Goal: Task Accomplishment & Management: Manage account settings

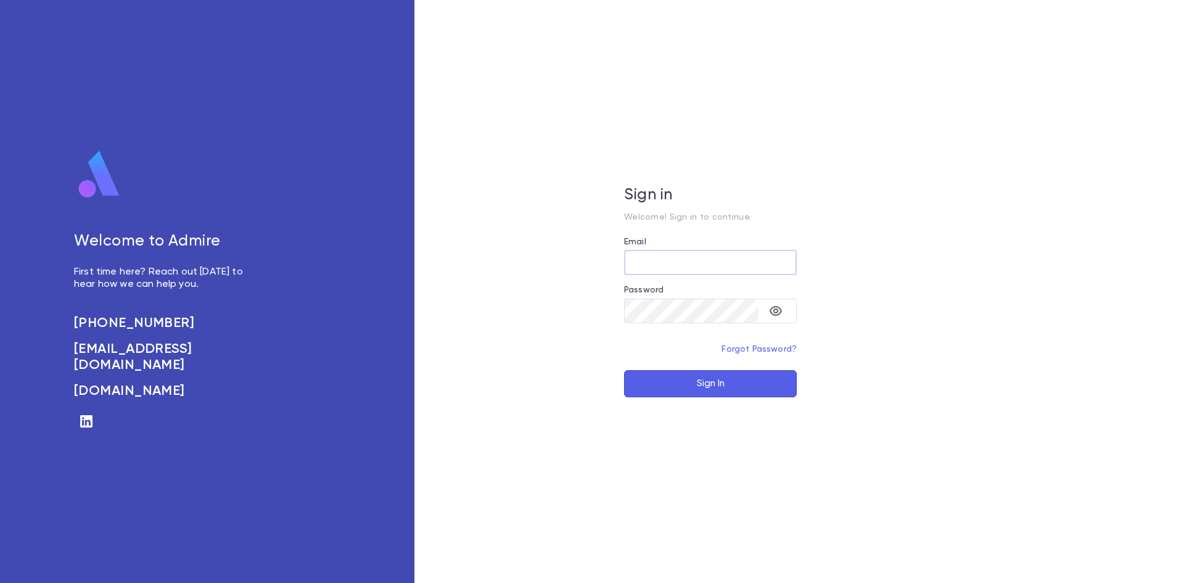
type input "**********"
click at [699, 390] on button "Sign In" at bounding box center [710, 383] width 173 height 27
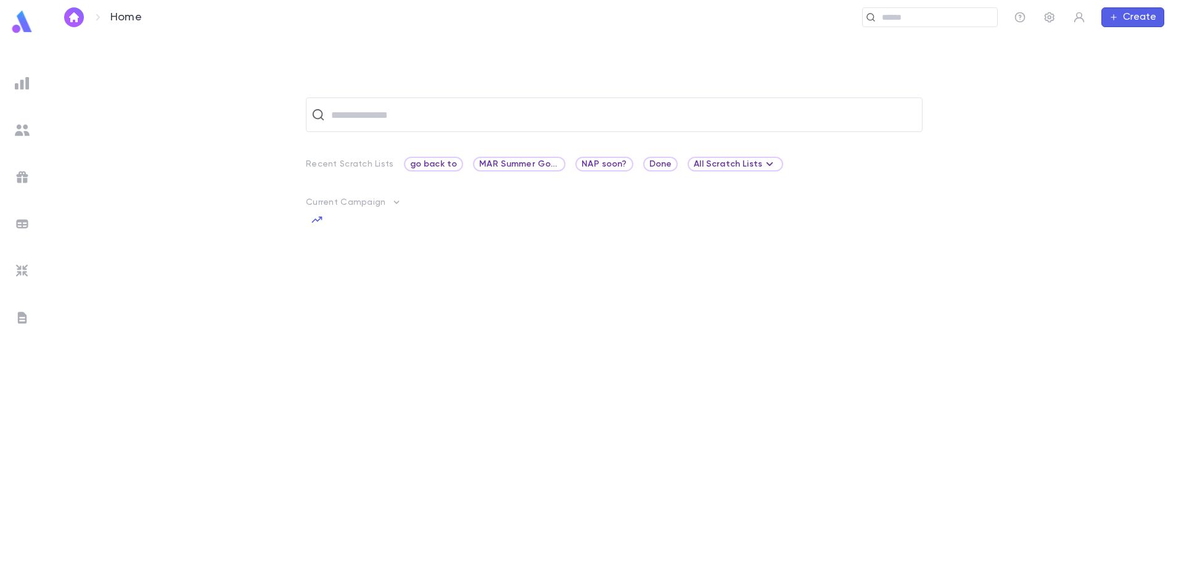
click at [25, 85] on img at bounding box center [22, 83] width 15 height 15
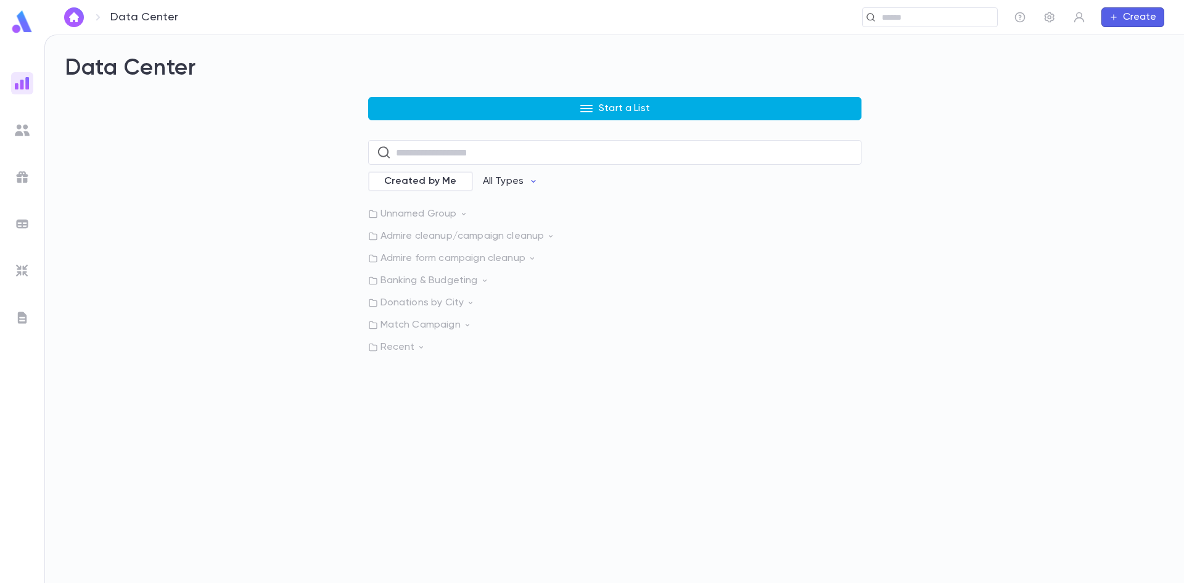
click at [508, 110] on button "Start a List" at bounding box center [614, 108] width 493 height 23
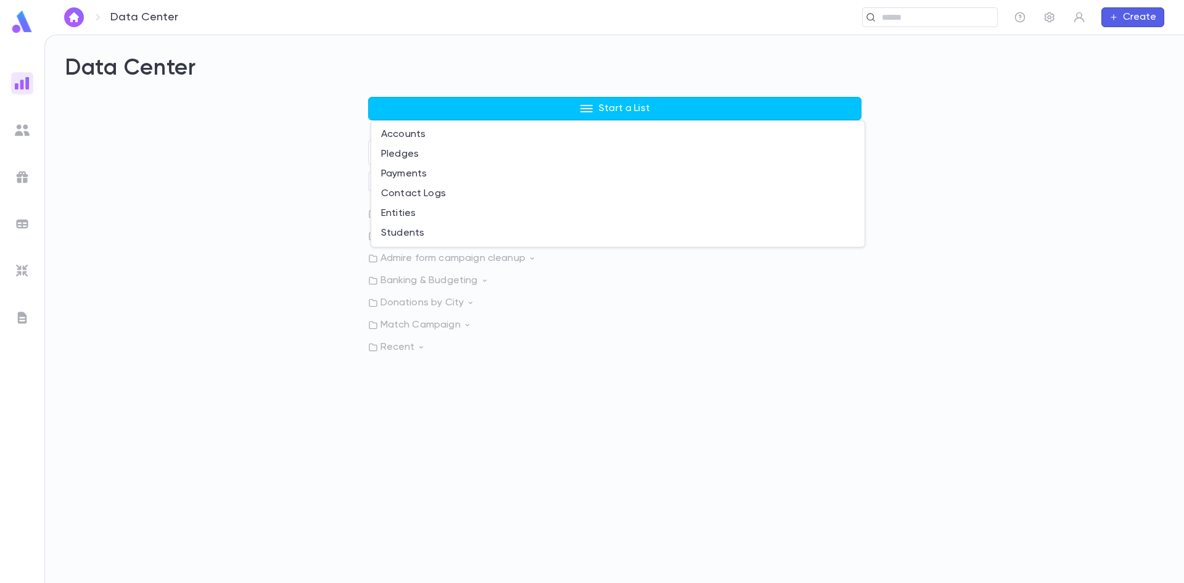
click at [236, 186] on div at bounding box center [592, 291] width 1184 height 583
click at [23, 224] on img at bounding box center [22, 223] width 15 height 15
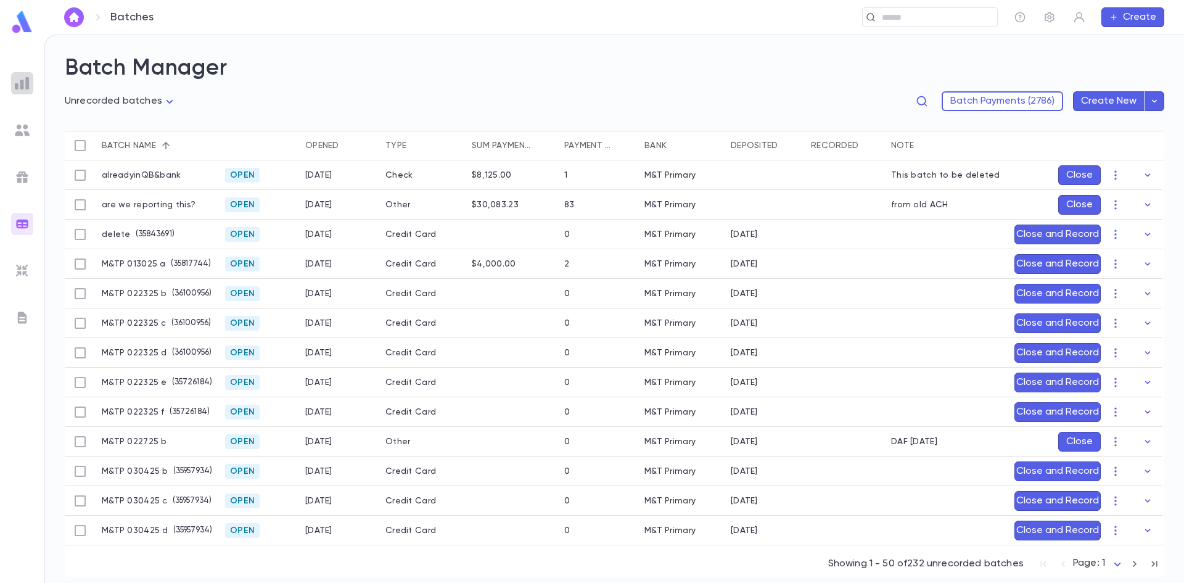
click at [14, 88] on div at bounding box center [22, 83] width 22 height 22
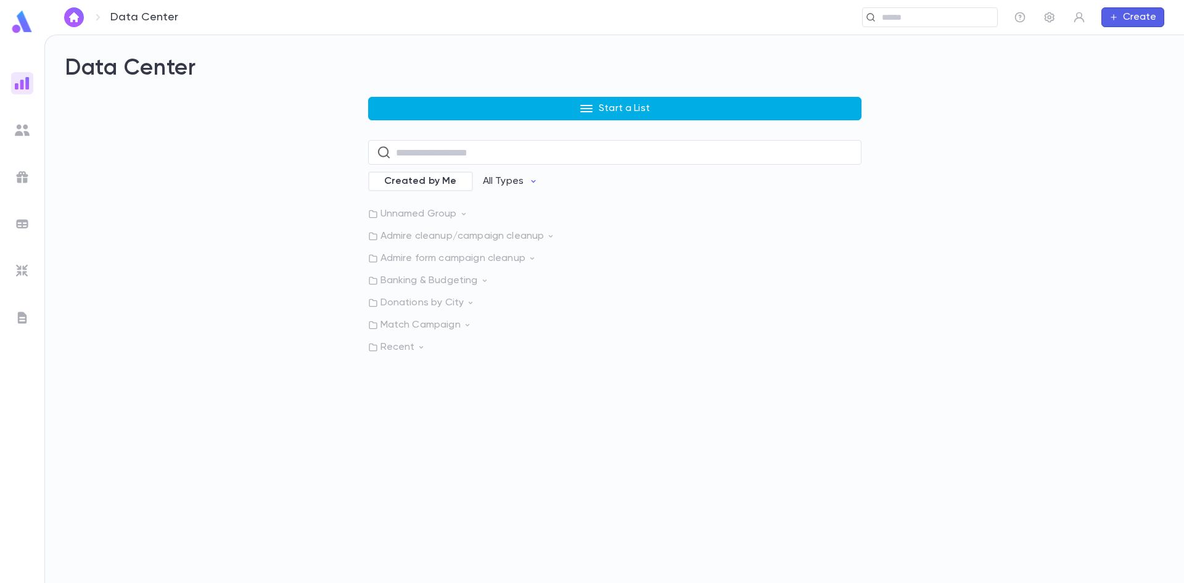
click at [478, 99] on button "Start a List" at bounding box center [614, 108] width 493 height 23
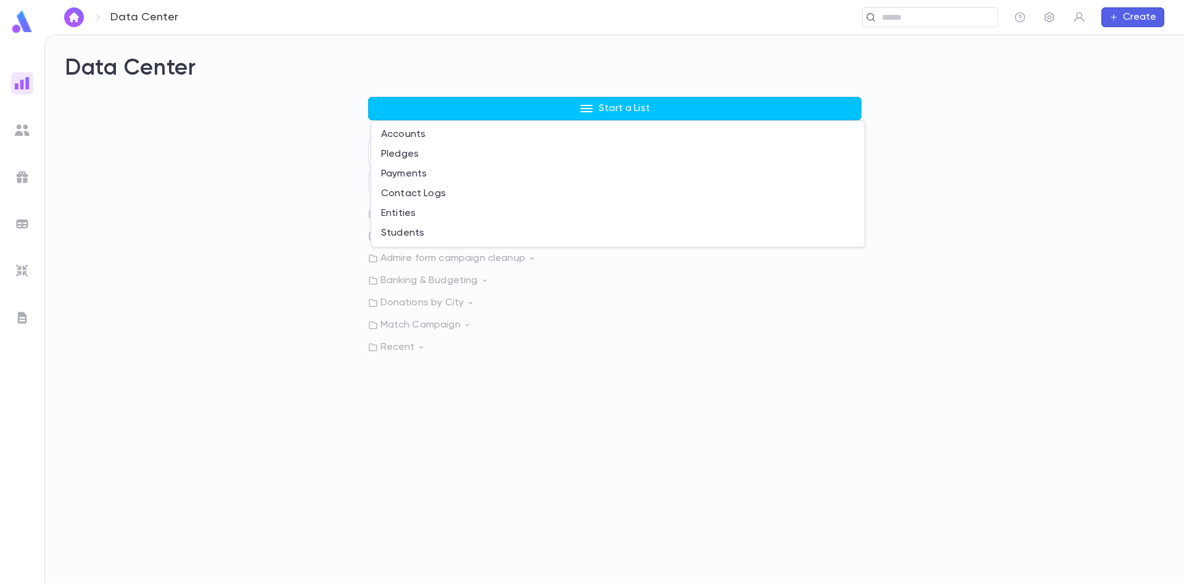
click at [343, 147] on div at bounding box center [592, 291] width 1184 height 583
click at [21, 136] on img at bounding box center [22, 130] width 15 height 15
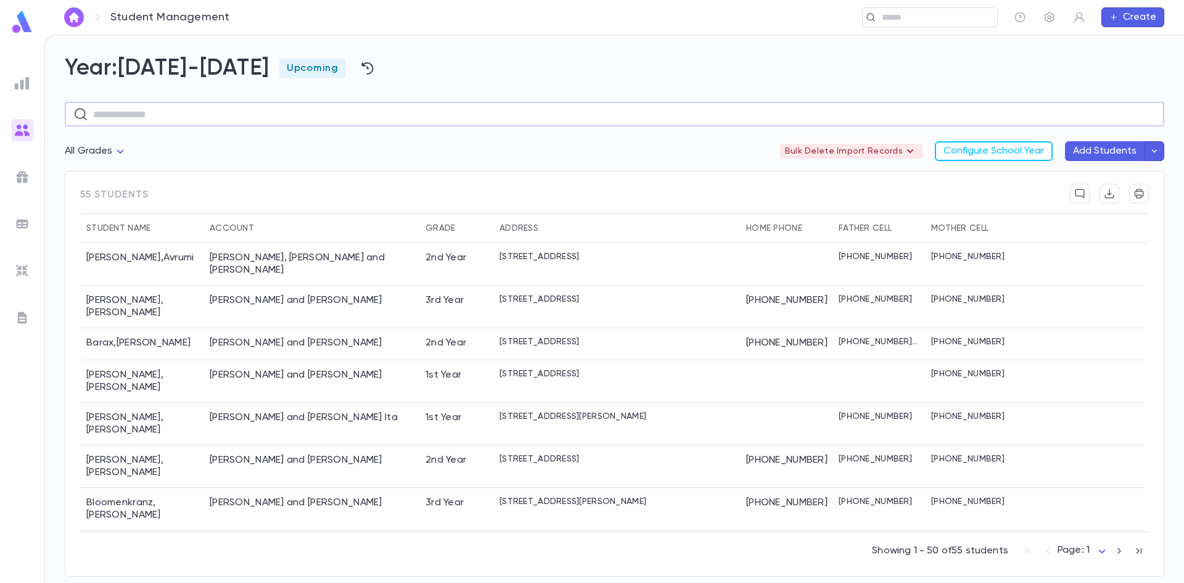
click at [176, 123] on input "text" at bounding box center [624, 114] width 1062 height 24
type input "******"
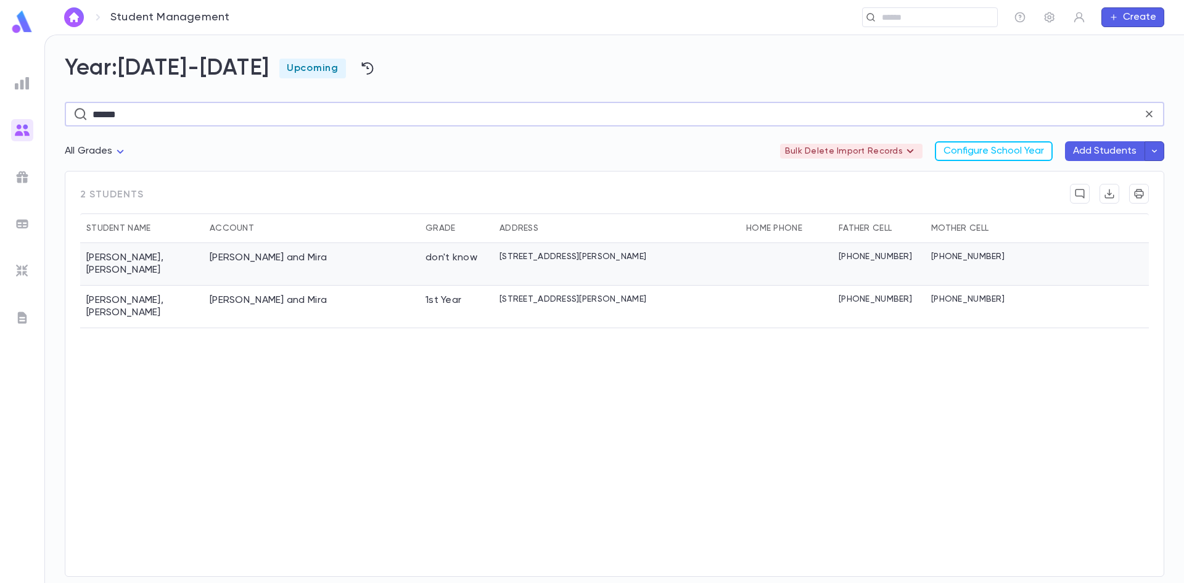
click at [351, 252] on div "Cooper, Gedaliah and Mira" at bounding box center [311, 264] width 216 height 43
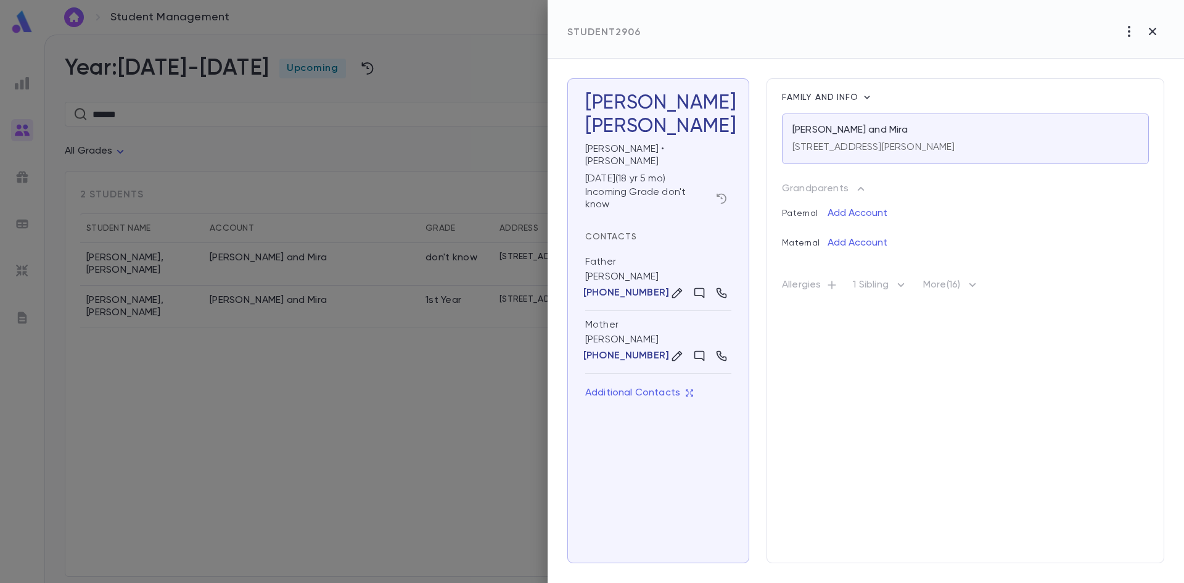
click at [723, 192] on icon "button" at bounding box center [721, 198] width 12 height 12
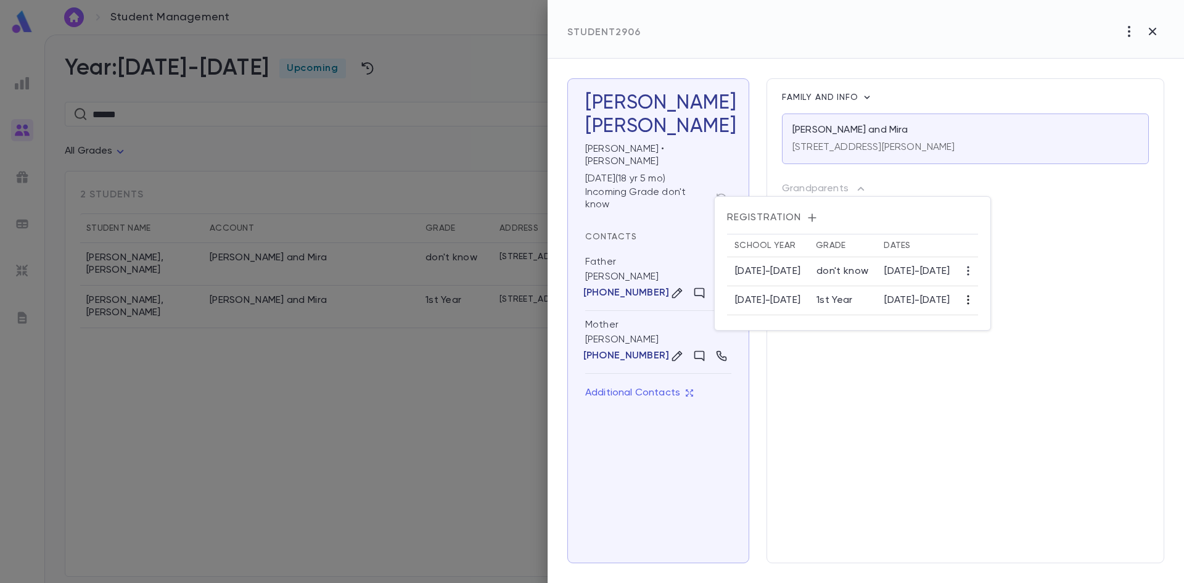
click at [974, 304] on icon "button" at bounding box center [968, 299] width 12 height 12
click at [944, 303] on div at bounding box center [592, 291] width 1184 height 583
drag, startPoint x: 867, startPoint y: 303, endPoint x: 989, endPoint y: 309, distance: 122.2
click at [978, 309] on tr "2024-2025 1st Year 9/3/2024 - 7/21/2025" at bounding box center [852, 300] width 251 height 29
click at [974, 303] on icon "button" at bounding box center [968, 299] width 12 height 12
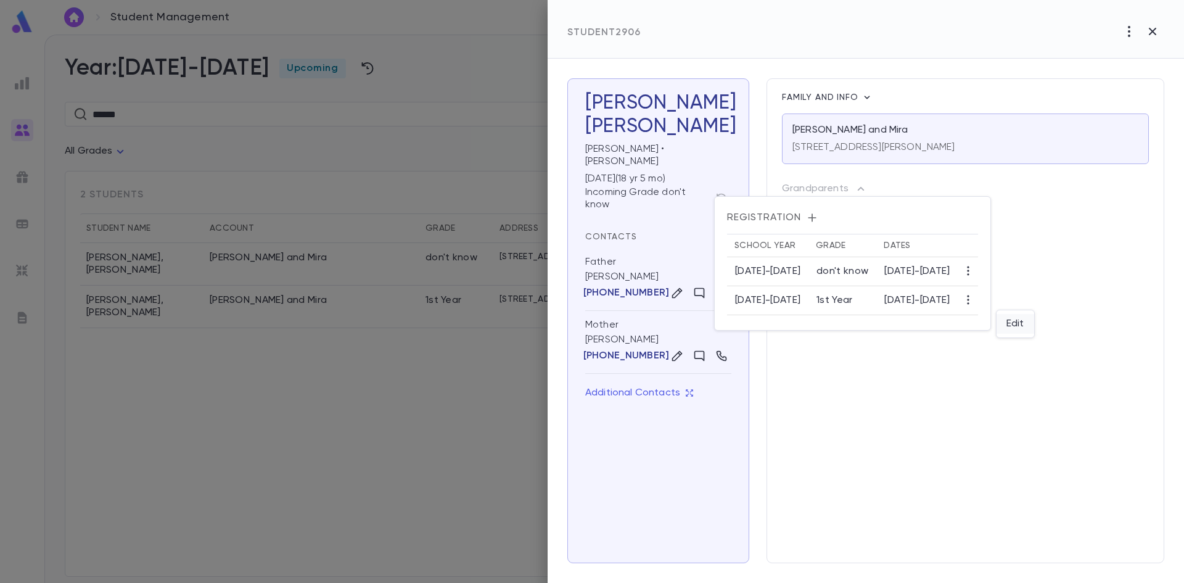
click at [1028, 321] on li "Edit" at bounding box center [1015, 324] width 38 height 20
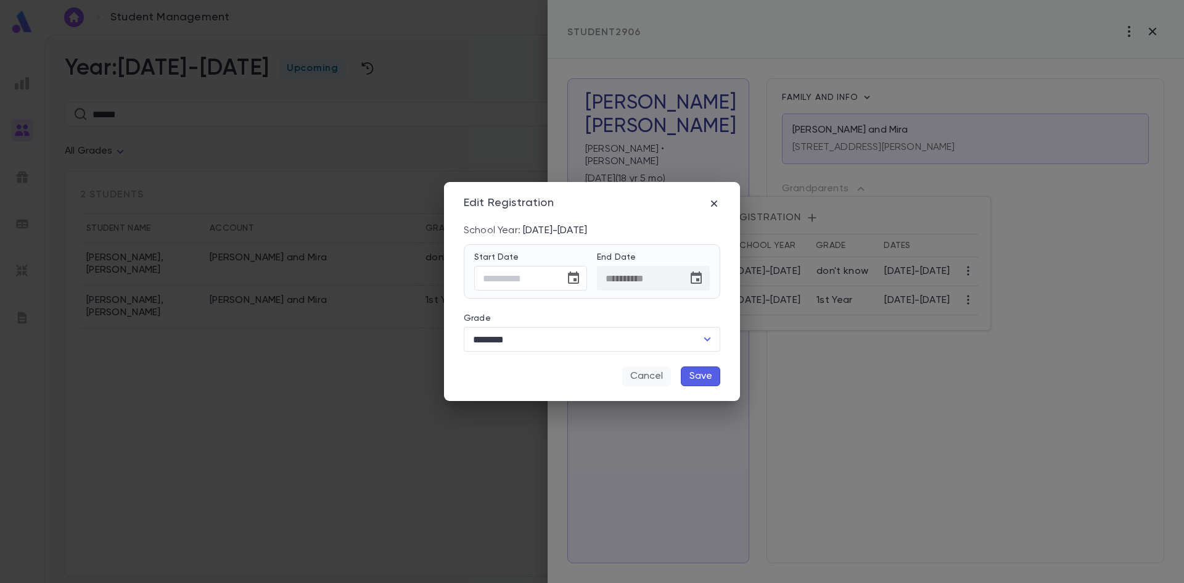
click at [640, 378] on button "Cancel" at bounding box center [646, 376] width 49 height 20
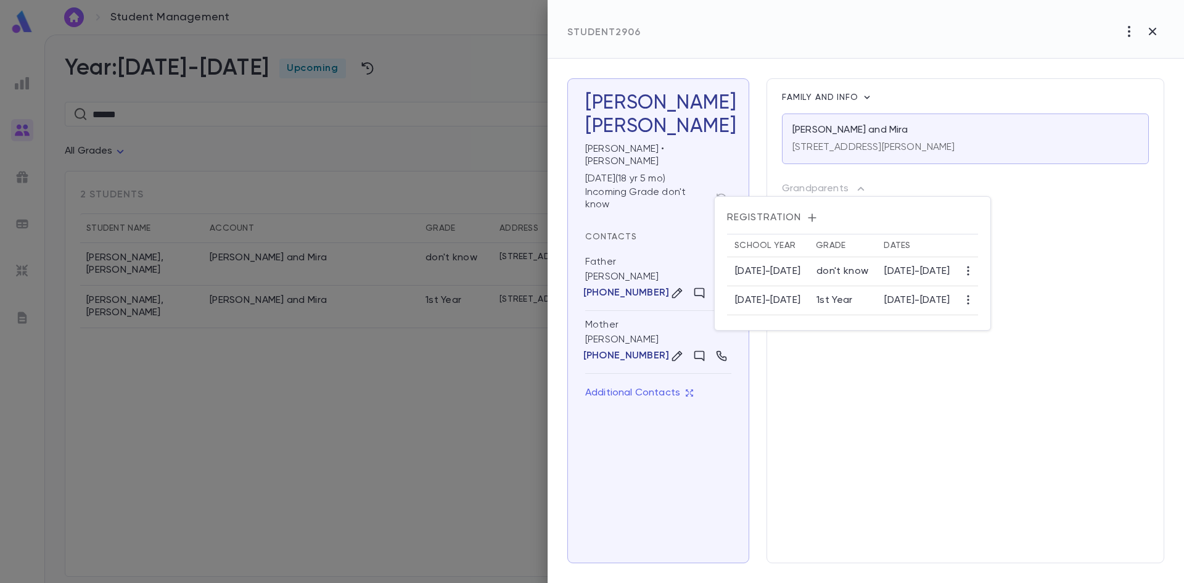
click at [1149, 34] on div at bounding box center [592, 291] width 1184 height 583
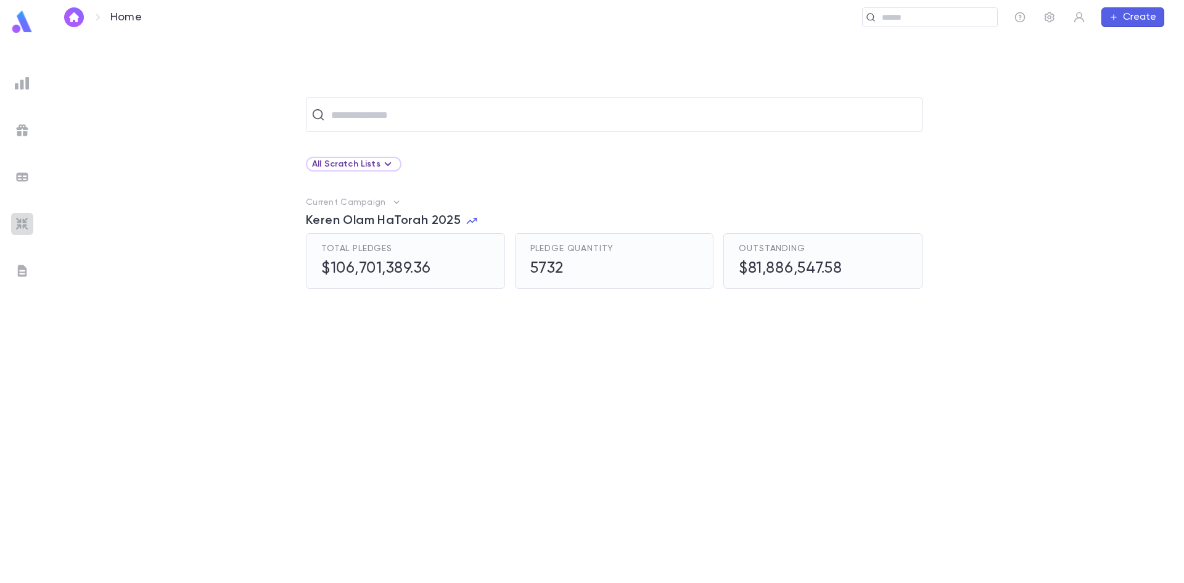
click at [18, 223] on img at bounding box center [22, 223] width 15 height 15
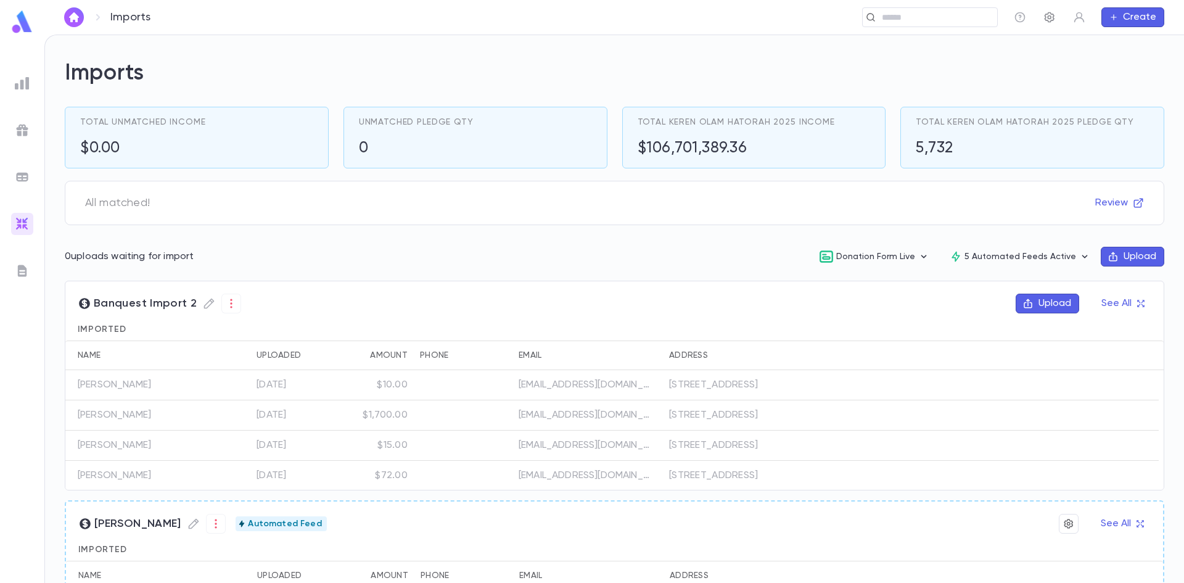
click at [1041, 12] on button "button" at bounding box center [1049, 17] width 20 height 20
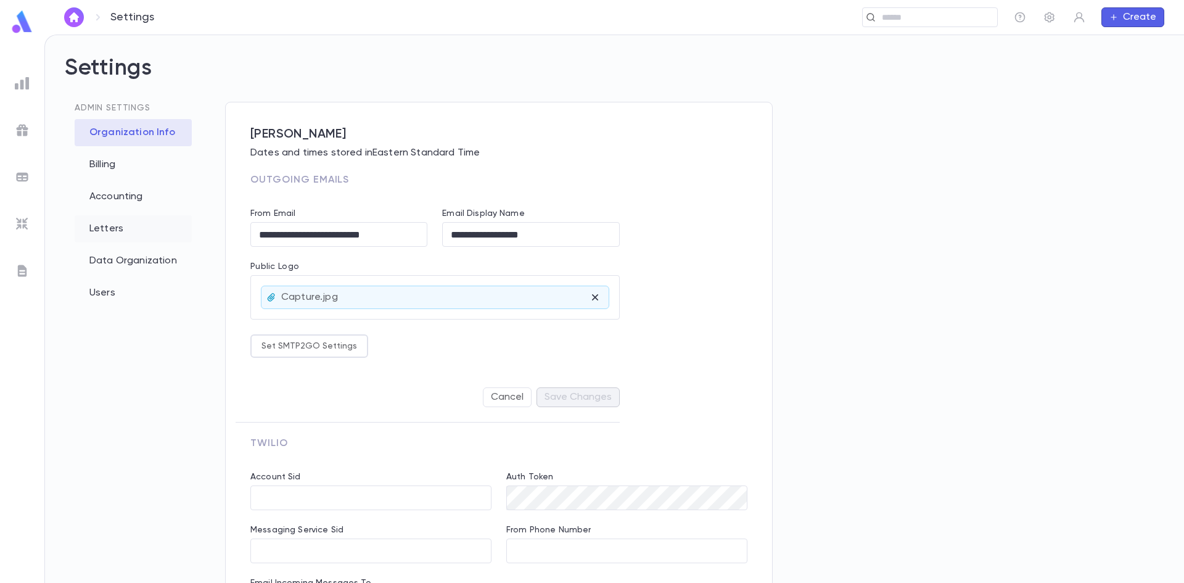
click at [83, 224] on div "Letters" at bounding box center [133, 228] width 117 height 27
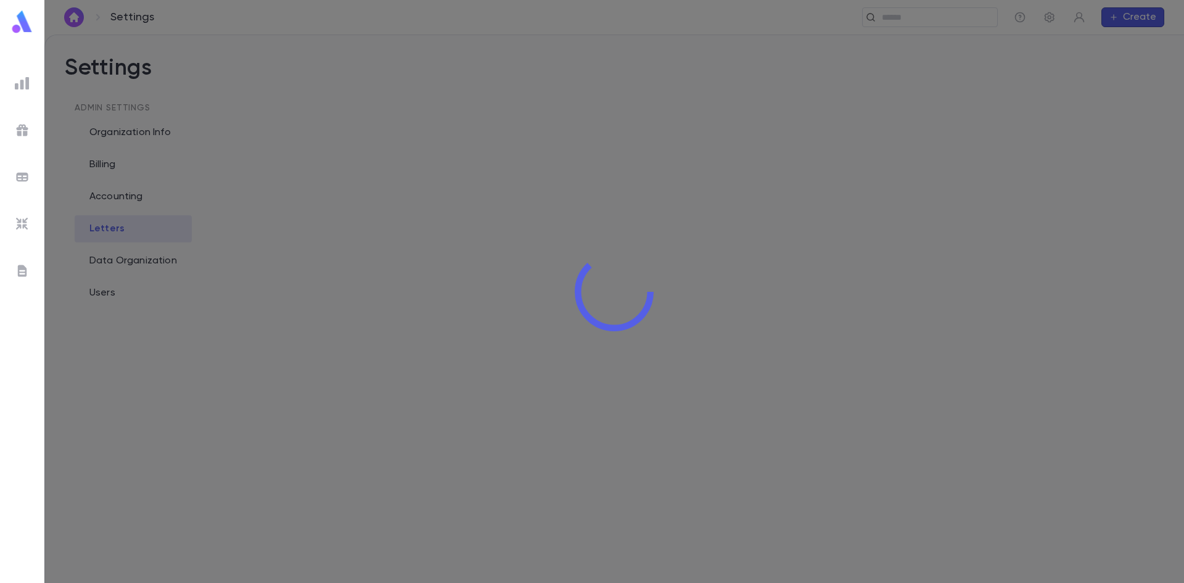
click at [11, 275] on div at bounding box center [22, 271] width 22 height 22
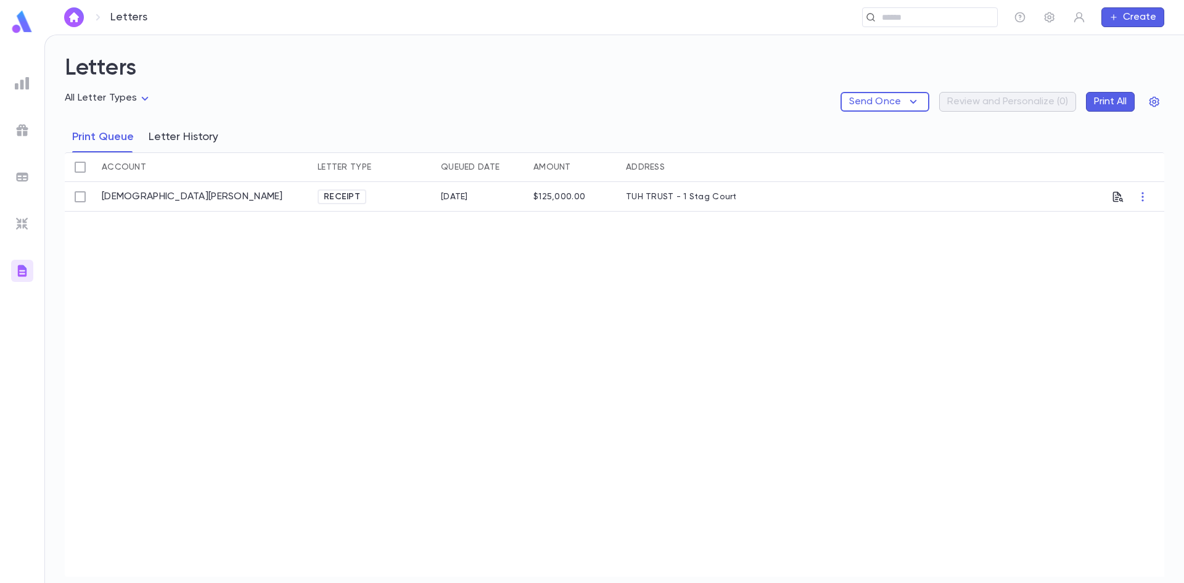
click at [182, 129] on button "Letter History" at bounding box center [184, 136] width 70 height 31
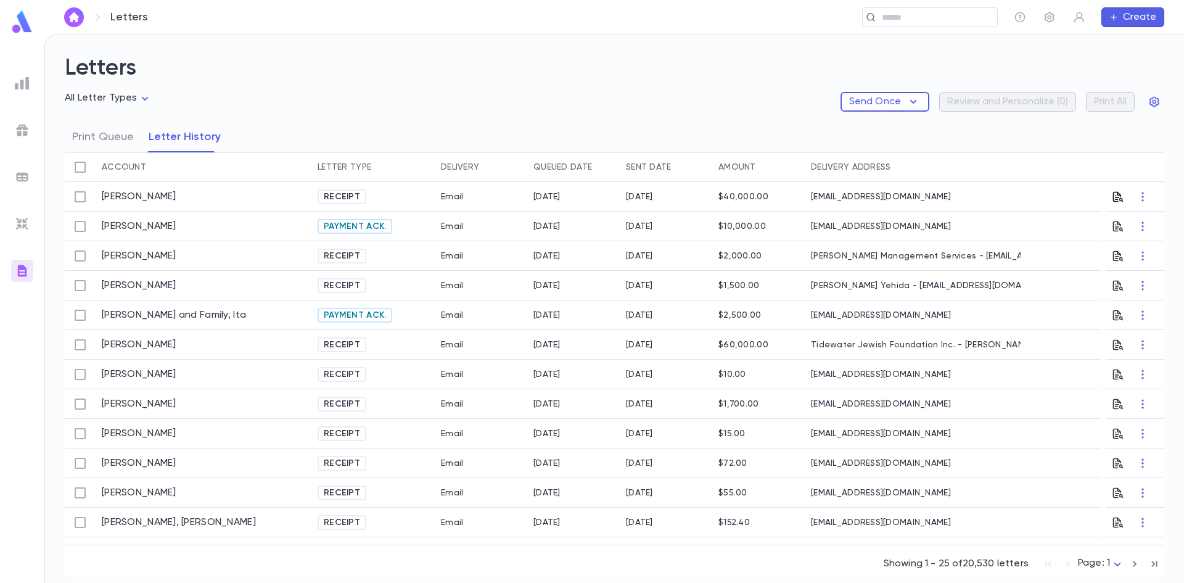
click at [1113, 197] on icon "button" at bounding box center [1118, 196] width 10 height 10
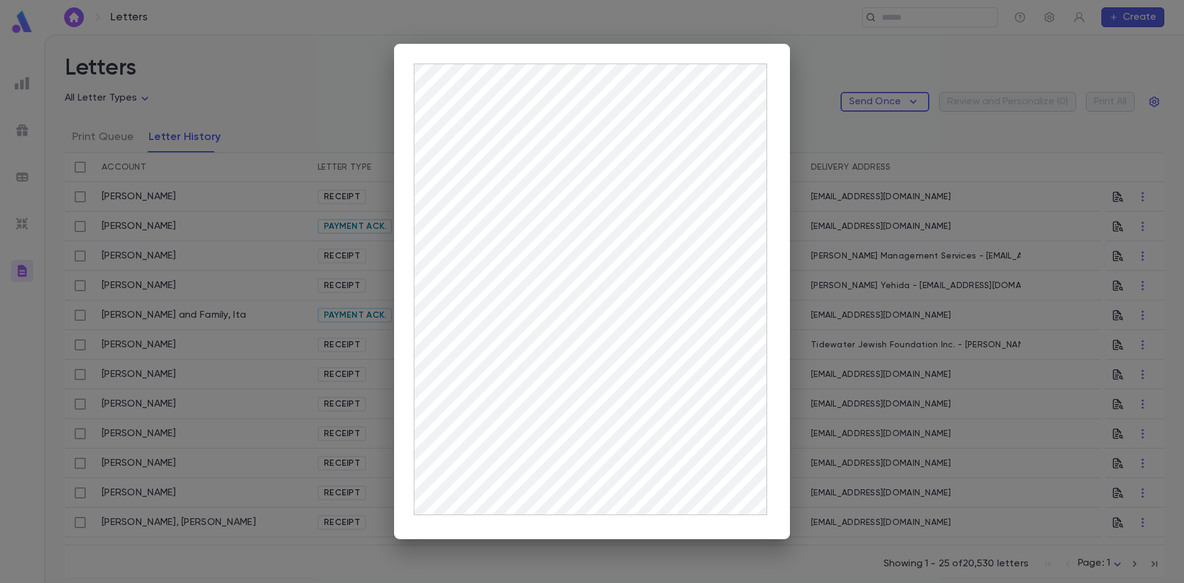
click at [846, 184] on div at bounding box center [592, 291] width 1184 height 583
